Goal: Navigation & Orientation: Go to known website

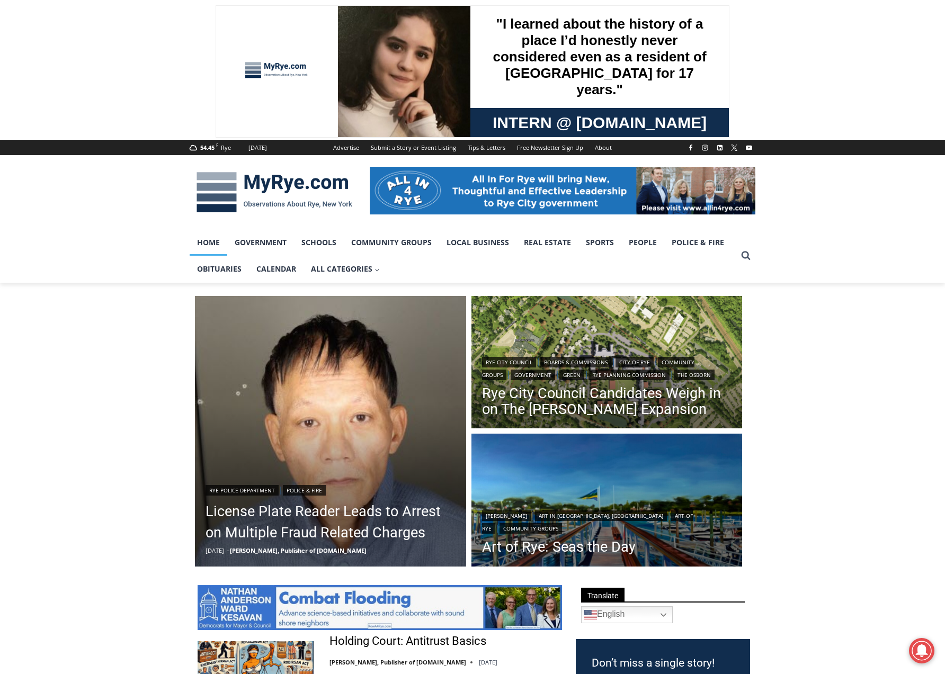
click at [272, 185] on img at bounding box center [274, 192] width 169 height 55
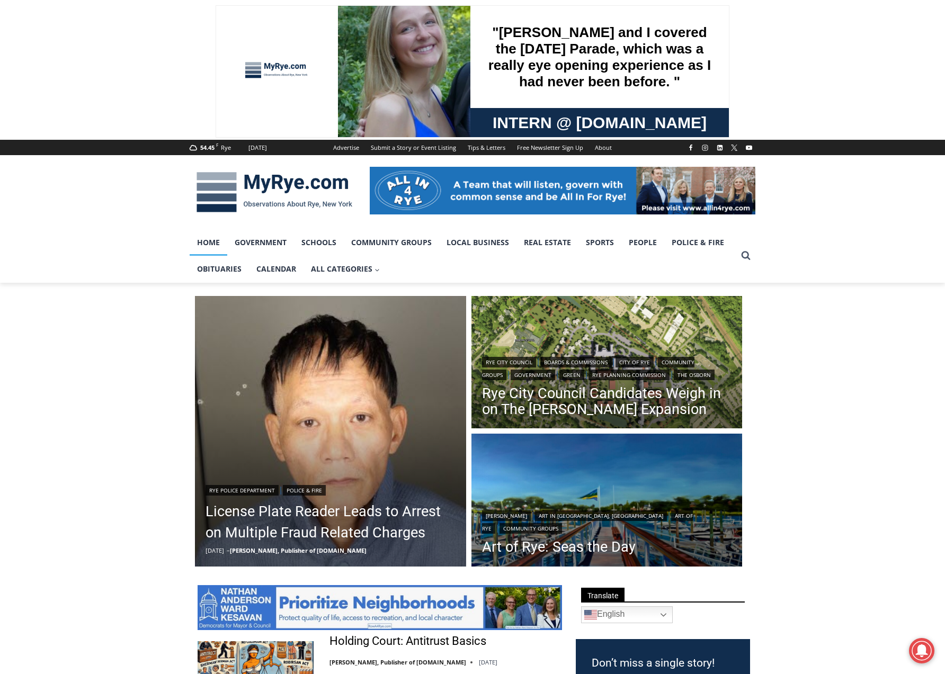
click at [276, 178] on img at bounding box center [274, 192] width 169 height 55
